Goal: Task Accomplishment & Management: Manage account settings

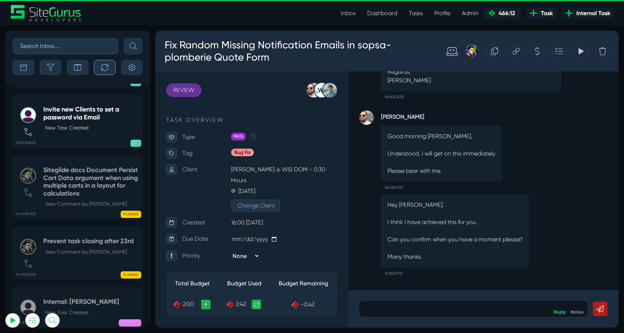
click at [111, 70] on button "button" at bounding box center [105, 67] width 22 height 15
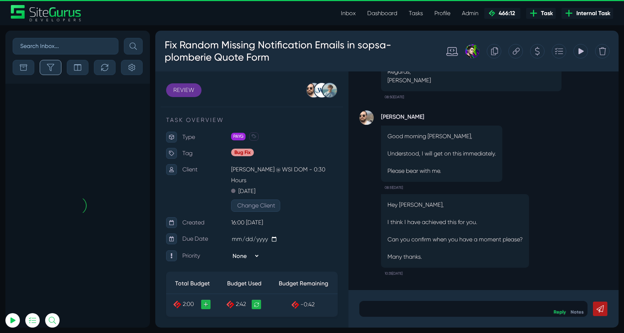
click at [52, 67] on icon "button" at bounding box center [50, 67] width 7 height 7
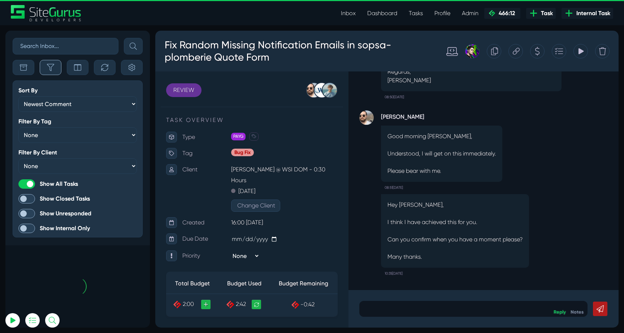
click at [52, 67] on icon "button" at bounding box center [50, 67] width 7 height 7
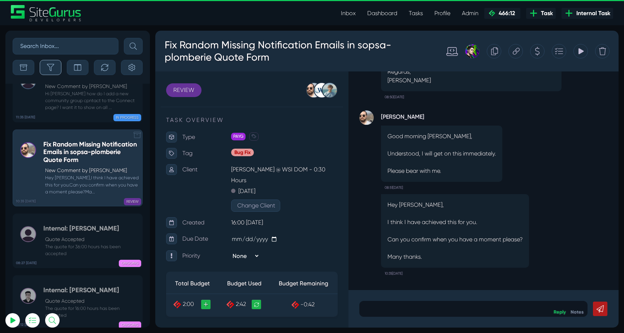
scroll to position [-28670, 0]
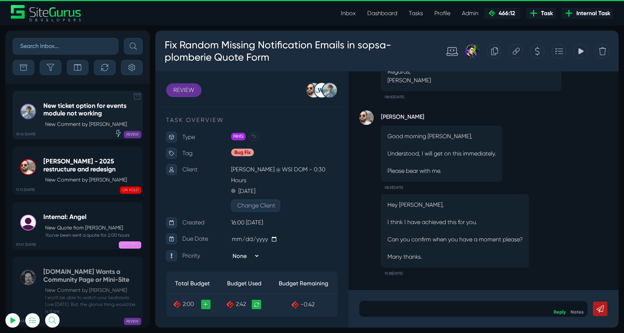
click at [65, 123] on p "New Comment by [PERSON_NAME]" at bounding box center [91, 125] width 93 height 8
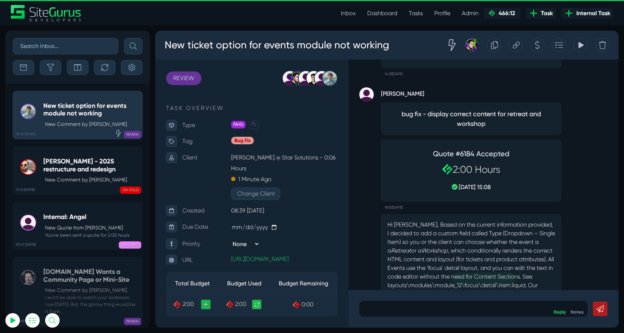
scroll to position [-170, 0]
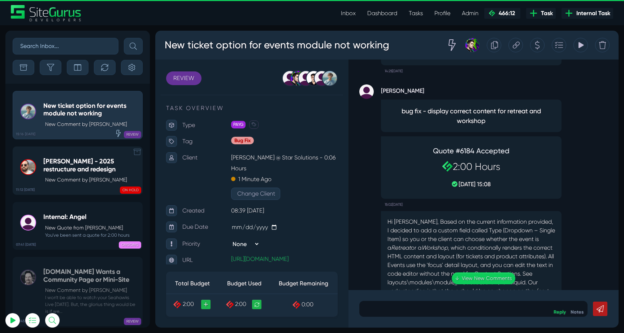
click at [63, 161] on h5 "[PERSON_NAME] - 2025 restructure and redesign" at bounding box center [90, 166] width 95 height 16
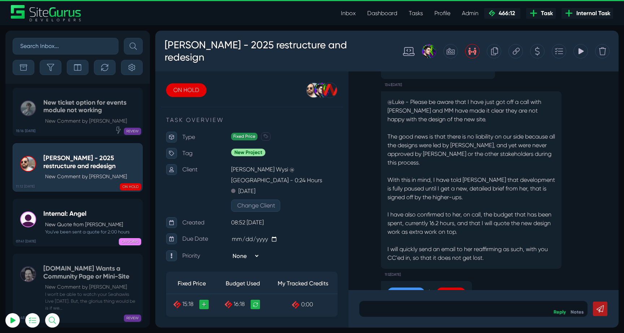
scroll to position [-29, 0]
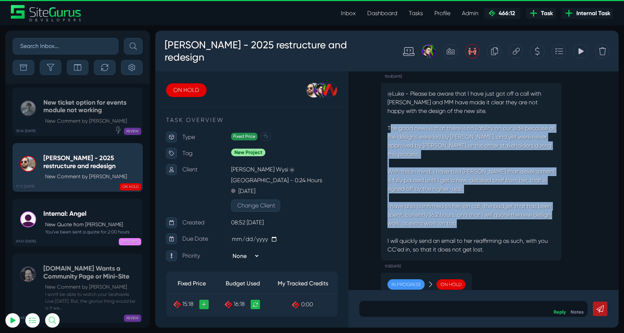
drag, startPoint x: 390, startPoint y: 127, endPoint x: 485, endPoint y: 221, distance: 132.7
click at [485, 221] on p "@Luke - Please be aware that I have just got off a call with [PERSON_NAME] and …" at bounding box center [470, 172] width 167 height 165
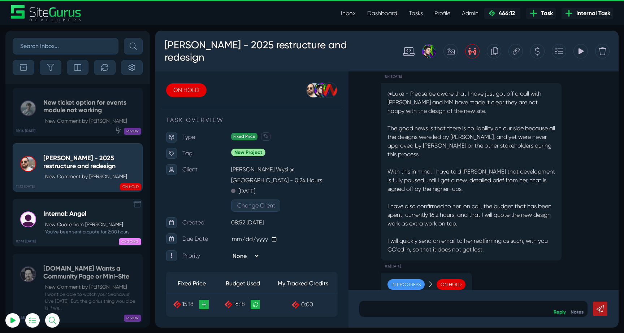
click at [60, 210] on div "Internal: Angel New Quote from [PERSON_NAME] You've been sent a quote for 2:00 …" at bounding box center [86, 222] width 86 height 25
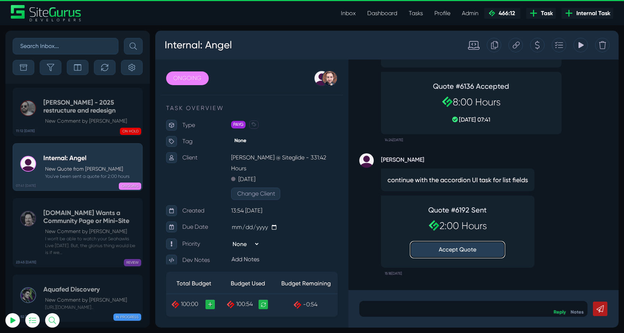
click at [464, 252] on button "Accept Quote" at bounding box center [457, 250] width 94 height 16
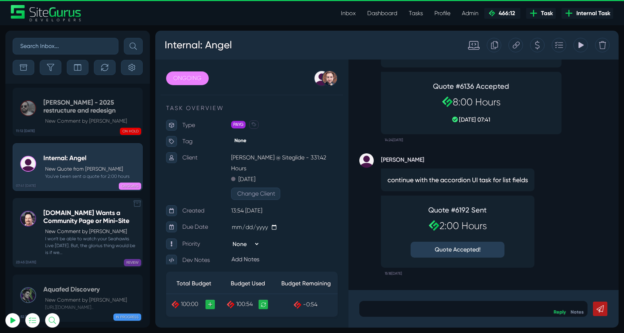
click at [74, 209] on div "[DOMAIN_NAME] Wants a Community Page or Mini-Site New Comment by [PERSON_NAME] …" at bounding box center [90, 232] width 95 height 47
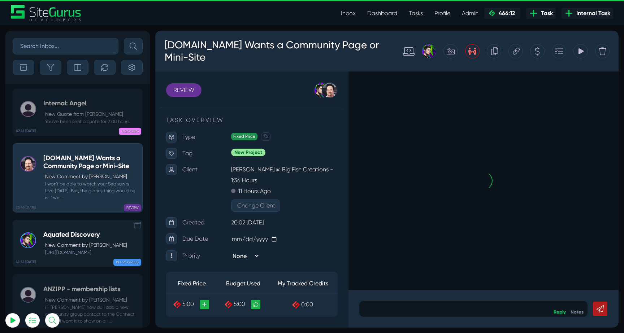
click at [70, 249] on small "[URL][DOMAIN_NAME].." at bounding box center [85, 252] width 84 height 7
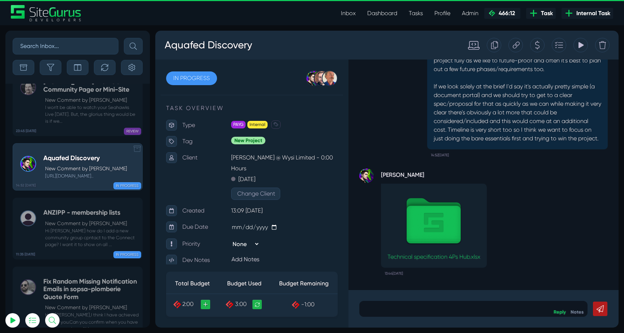
click at [70, 227] on small "Hi [PERSON_NAME] how do I add a new community group cpntact to the Connect page…" at bounding box center [90, 237] width 95 height 21
